Goal: Transaction & Acquisition: Download file/media

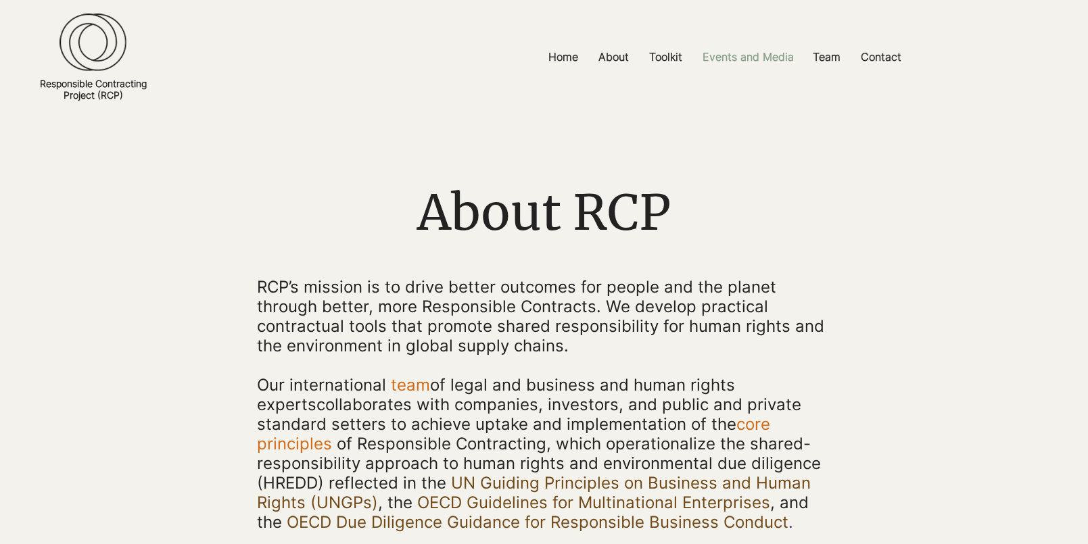
click at [777, 56] on p "Events and Media" at bounding box center [748, 57] width 105 height 30
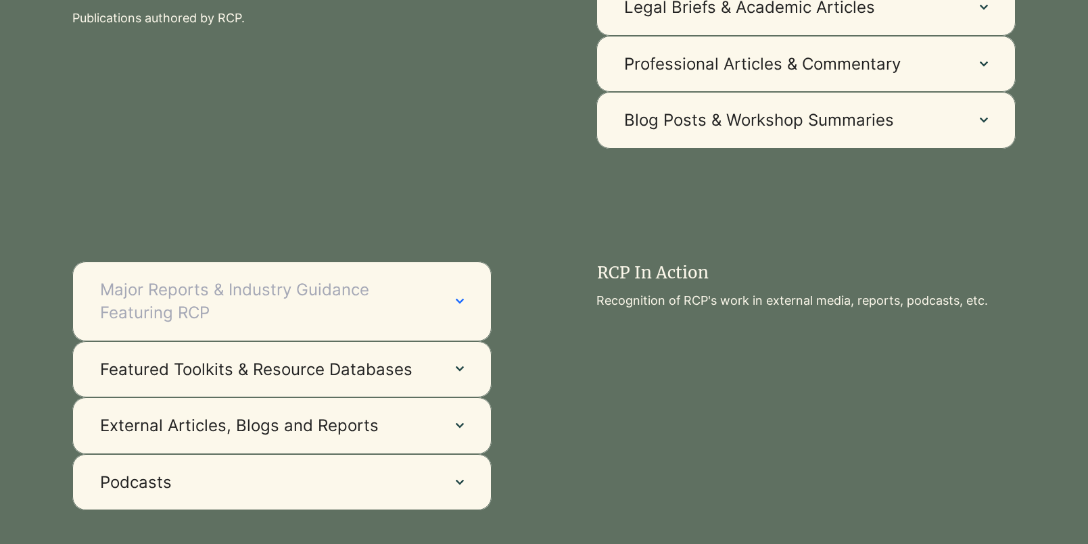
scroll to position [1019, 0]
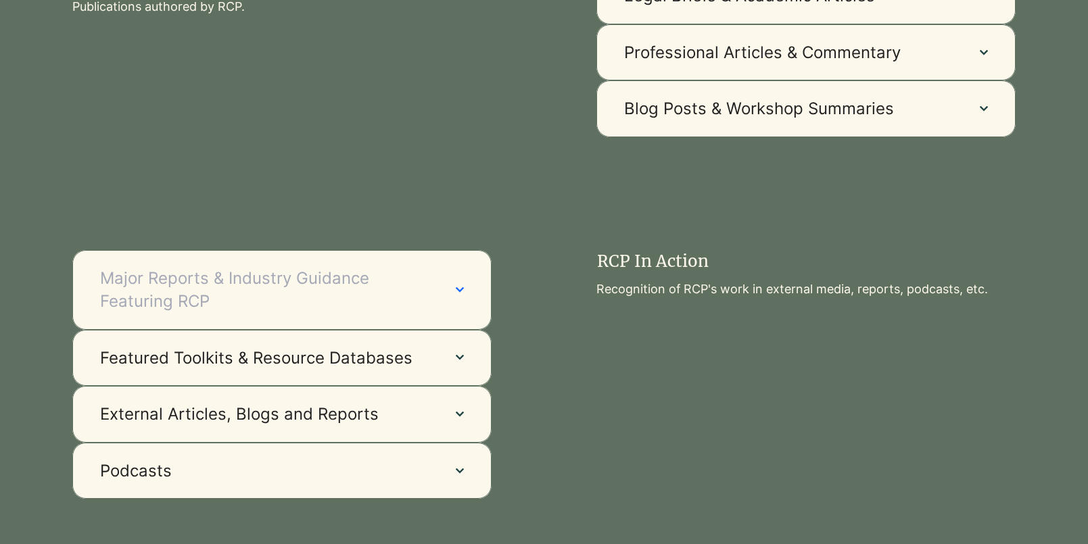
click at [441, 298] on button "Major Reports & Industry Guidance Featuring RCP" at bounding box center [281, 289] width 419 height 79
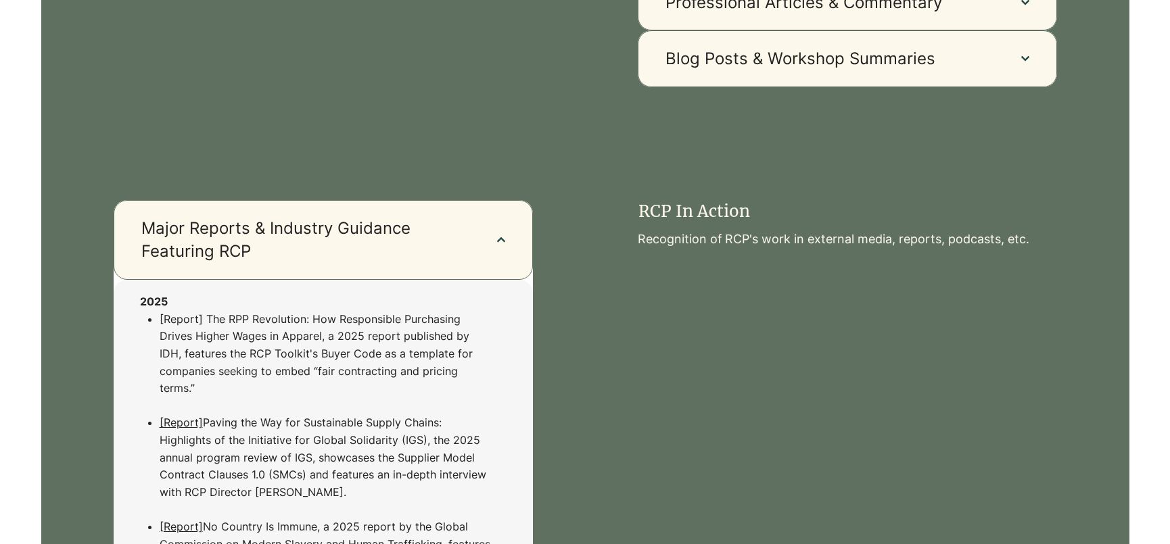
scroll to position [1187, 0]
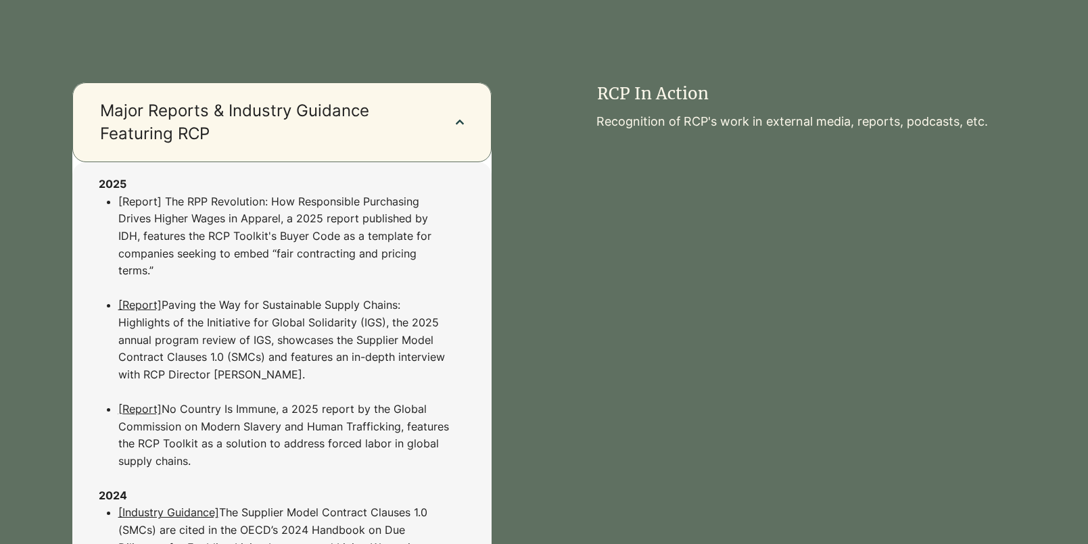
click at [149, 410] on link "[Report]" at bounding box center [139, 409] width 43 height 14
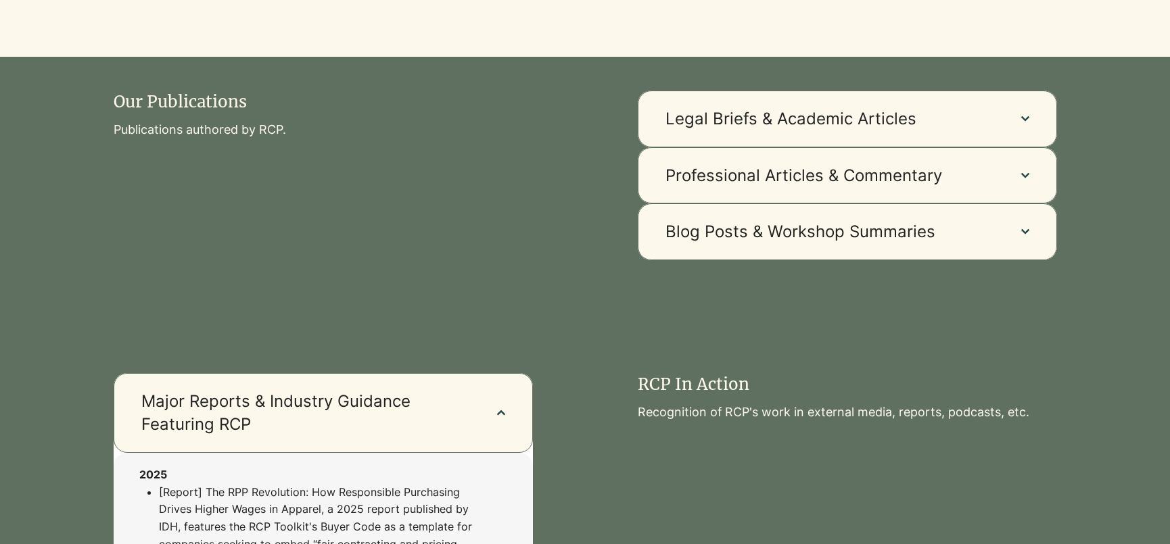
scroll to position [869, 0]
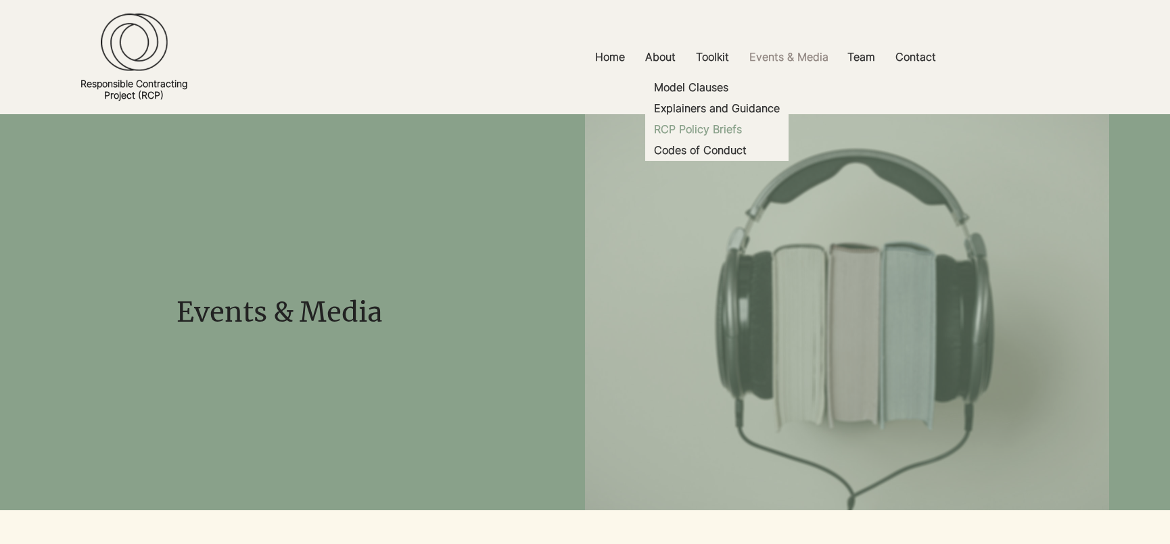
click at [713, 131] on p "RCP Policy Briefs" at bounding box center [697, 129] width 99 height 21
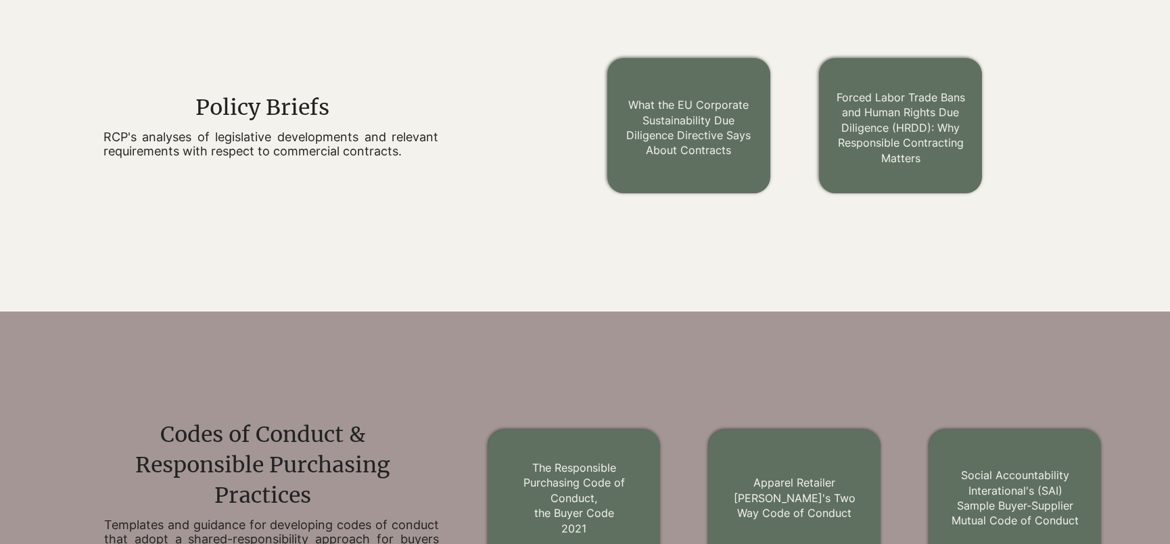
scroll to position [1284, 0]
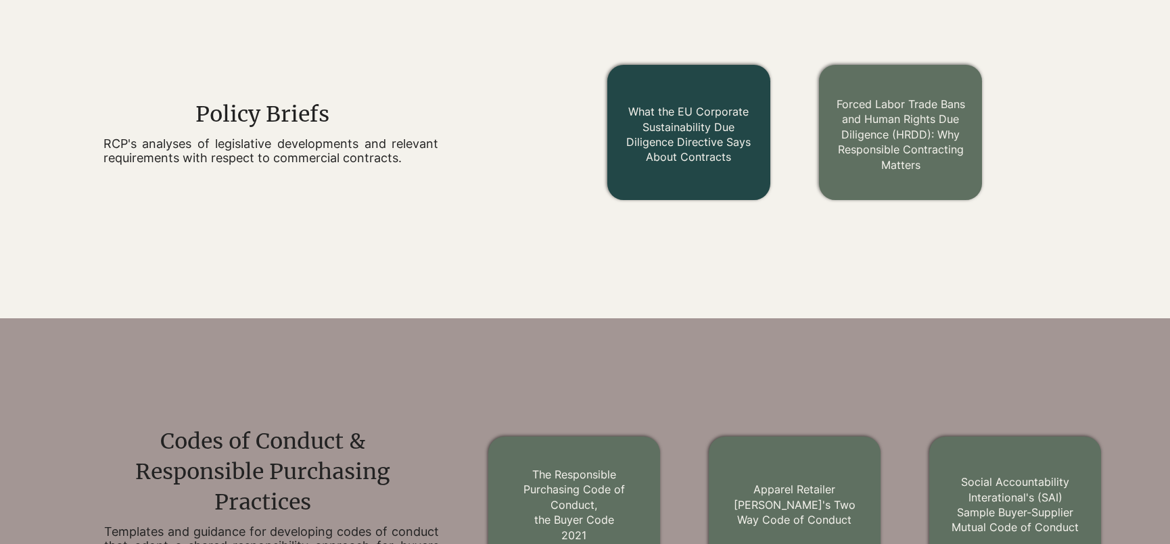
click at [694, 130] on link "What the EU Corporate Sustainability Due Diligence Directive Says About Contrac…" at bounding box center [688, 134] width 124 height 59
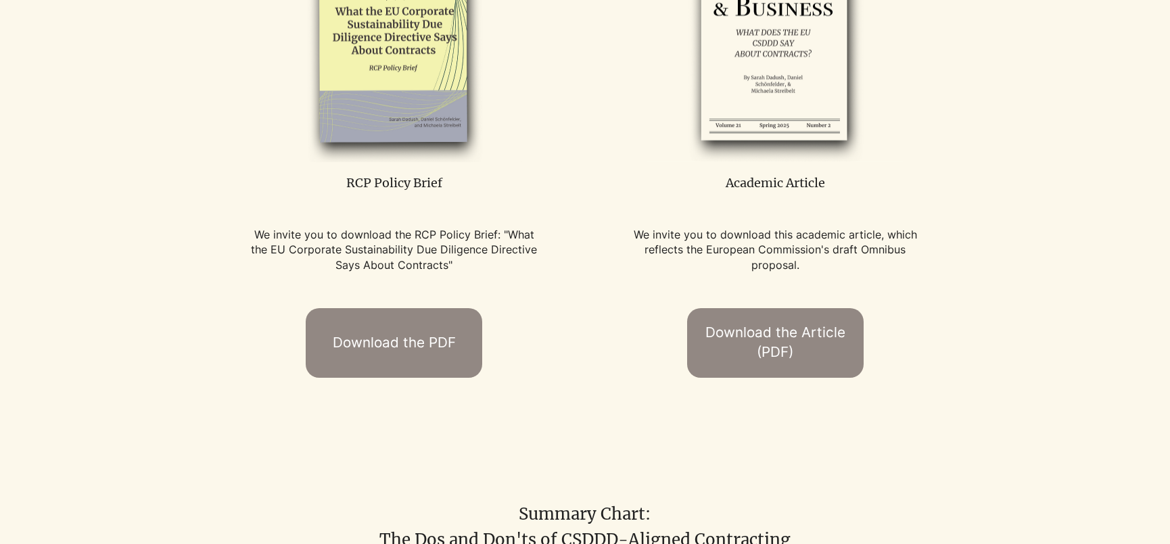
scroll to position [873, 0]
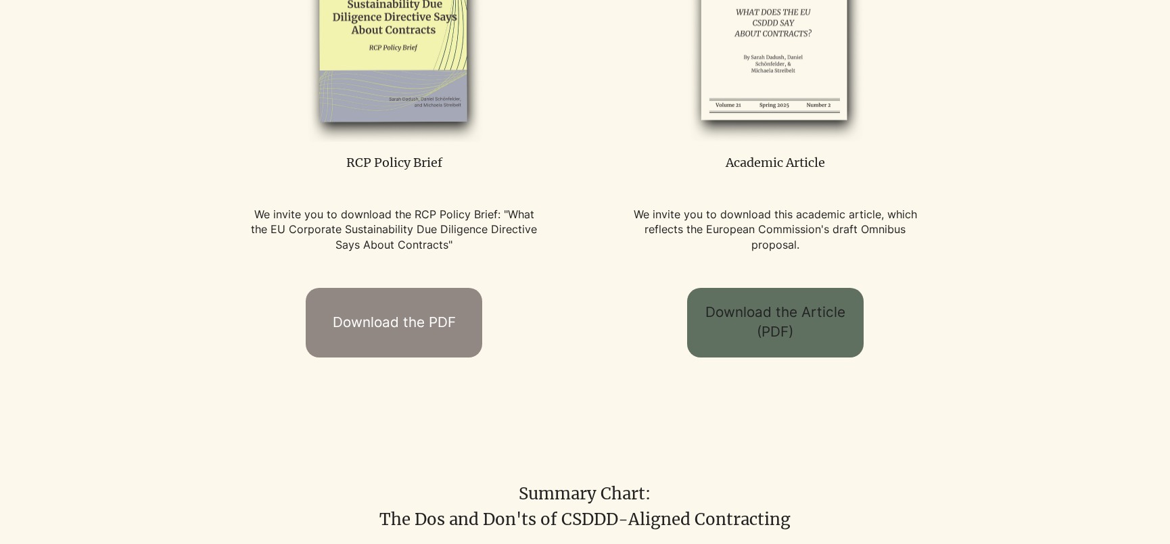
click at [750, 341] on span "Download the Article (PDF)" at bounding box center [774, 322] width 151 height 39
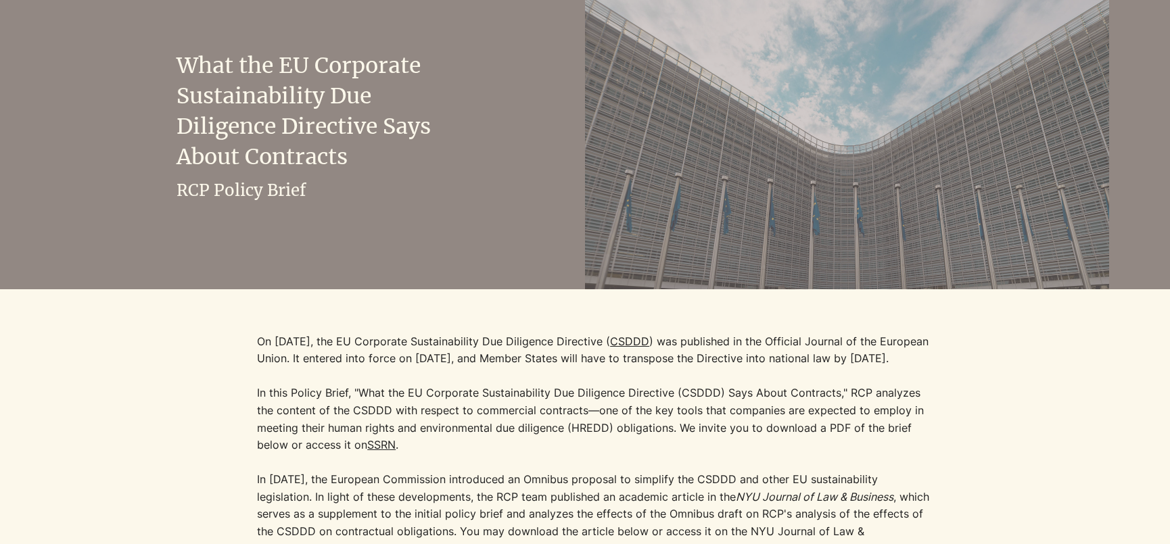
scroll to position [0, 0]
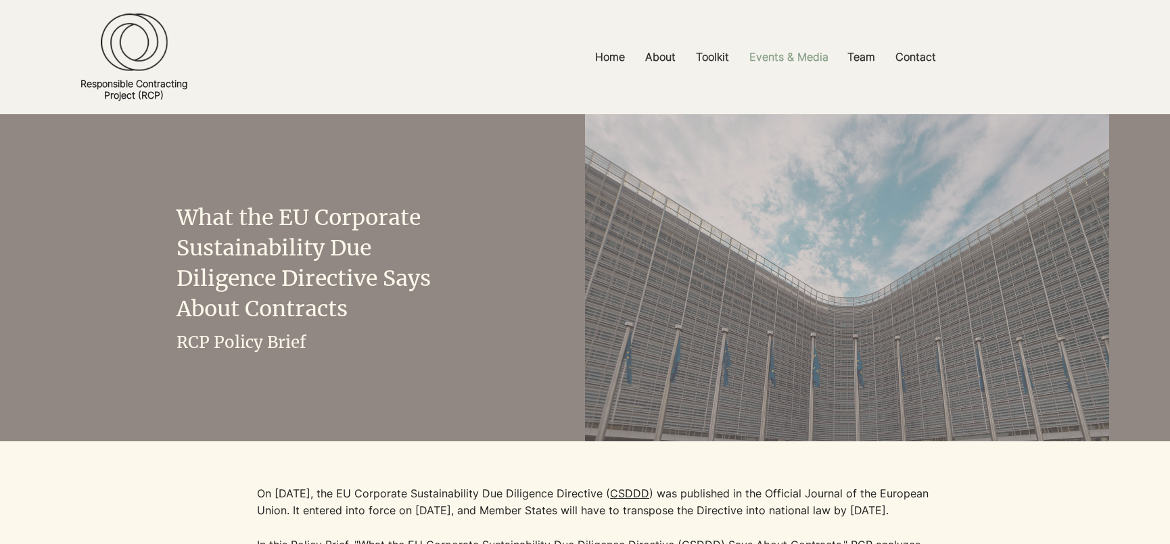
click at [792, 69] on p "Events & Media" at bounding box center [788, 57] width 93 height 30
